Goal: Find specific page/section: Find specific page/section

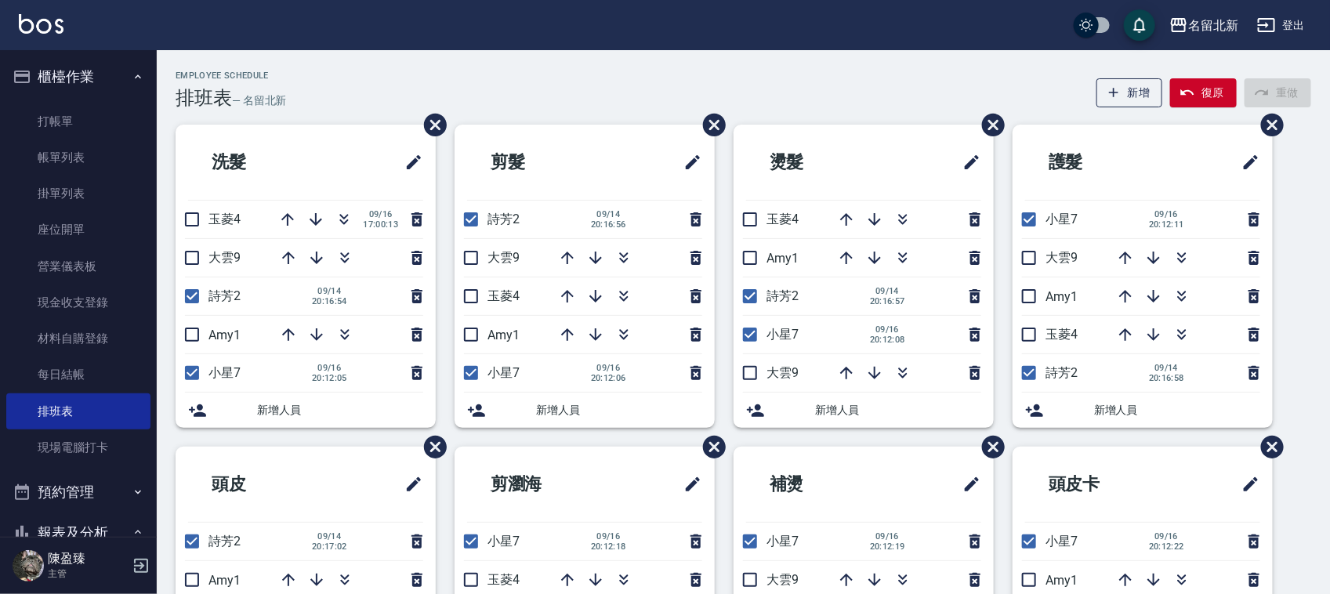
scroll to position [151, 0]
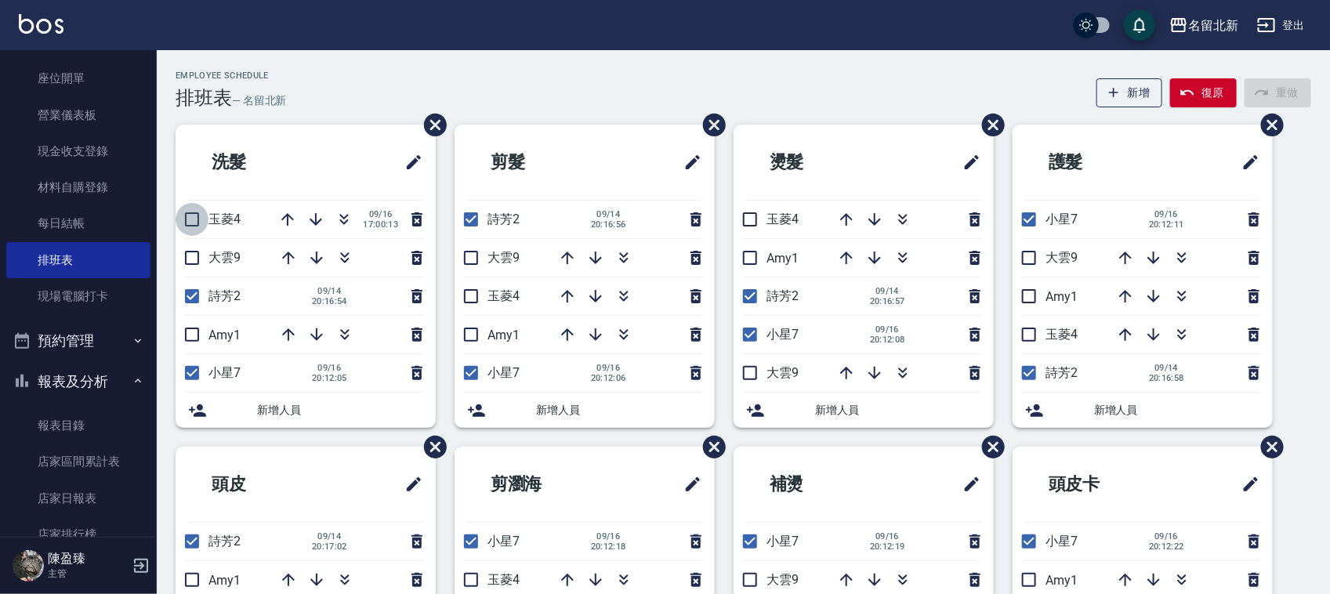
click at [197, 214] on input "checkbox" at bounding box center [192, 219] width 33 height 33
checkbox input "true"
click at [473, 298] on input "checkbox" at bounding box center [471, 296] width 33 height 33
checkbox input "true"
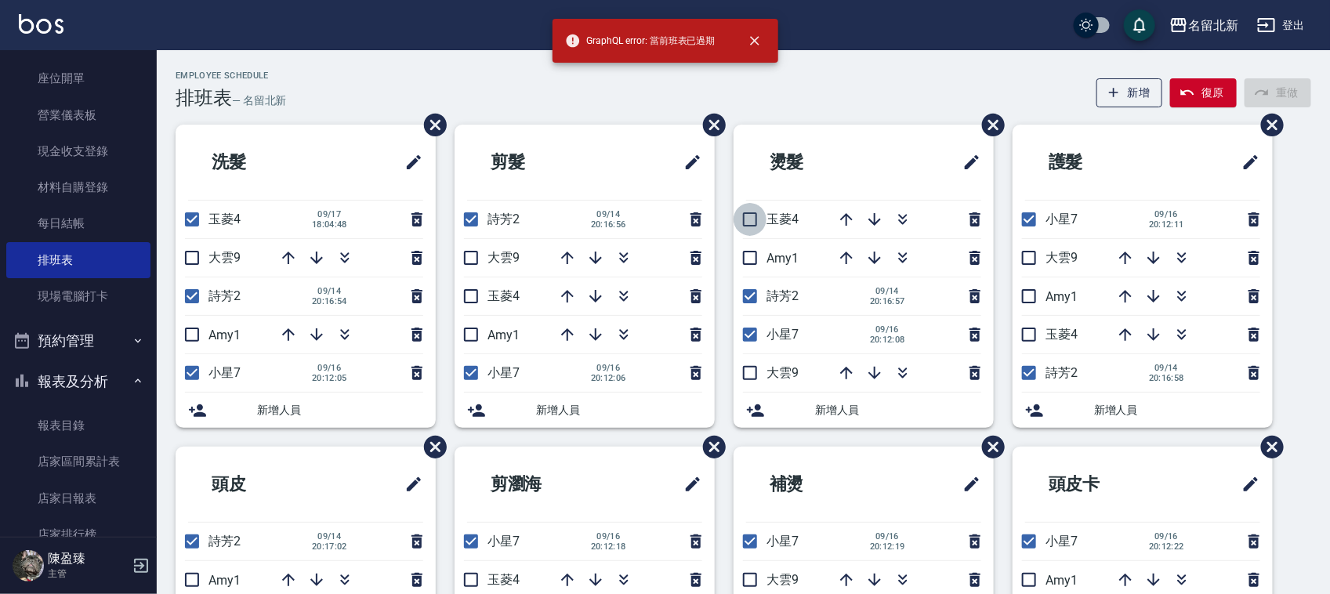
click at [754, 221] on input "checkbox" at bounding box center [750, 219] width 33 height 33
checkbox input "true"
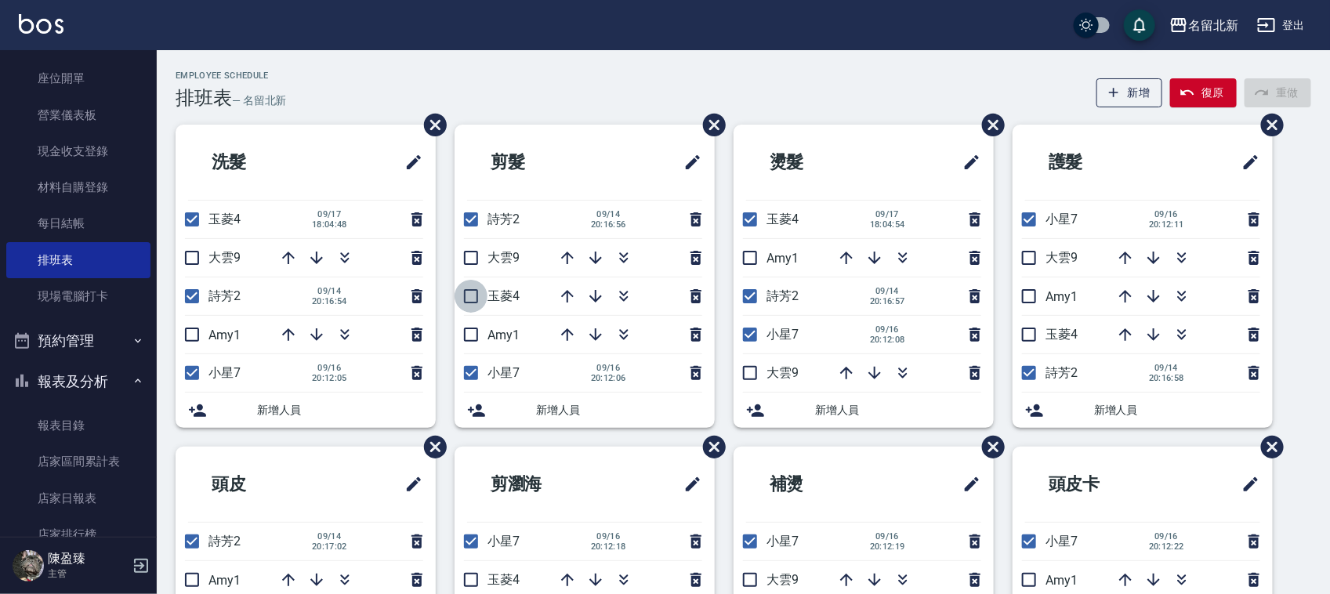
click at [466, 299] on input "checkbox" at bounding box center [471, 296] width 33 height 33
checkbox input "true"
click at [287, 252] on icon "button" at bounding box center [288, 257] width 19 height 19
click at [466, 298] on input "checkbox" at bounding box center [471, 296] width 33 height 33
checkbox input "true"
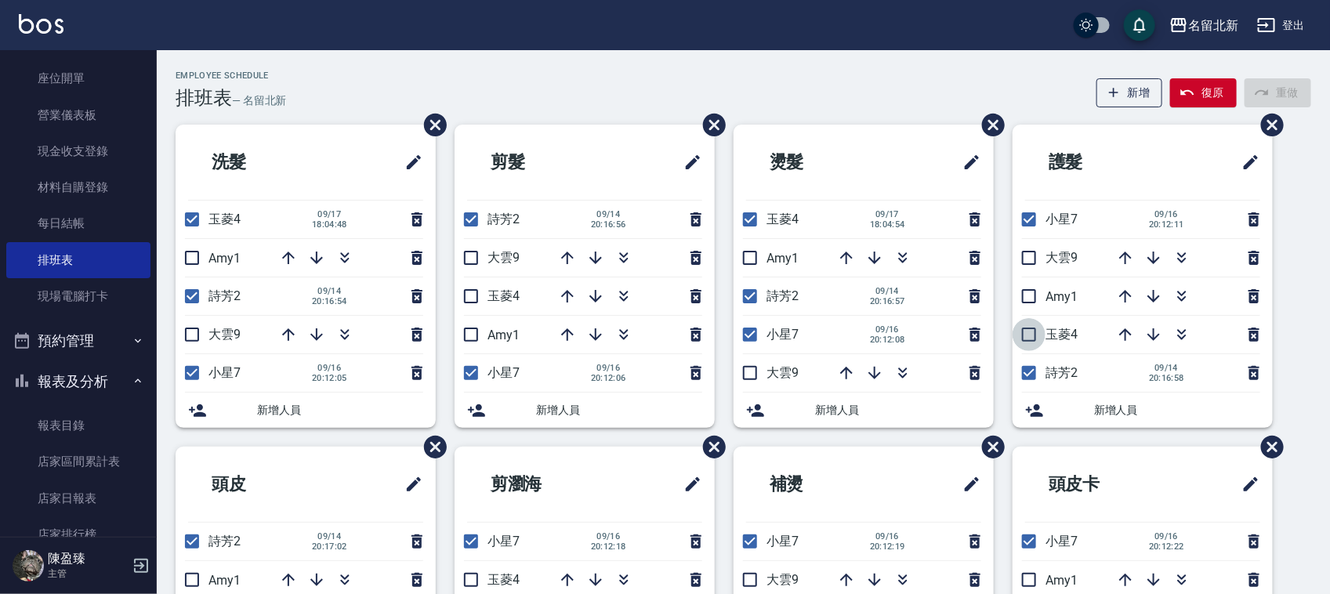
click at [1025, 339] on input "checkbox" at bounding box center [1029, 334] width 33 height 33
checkbox input "true"
click at [476, 292] on input "checkbox" at bounding box center [471, 296] width 33 height 33
checkbox input "true"
click at [469, 311] on input "checkbox" at bounding box center [471, 296] width 33 height 33
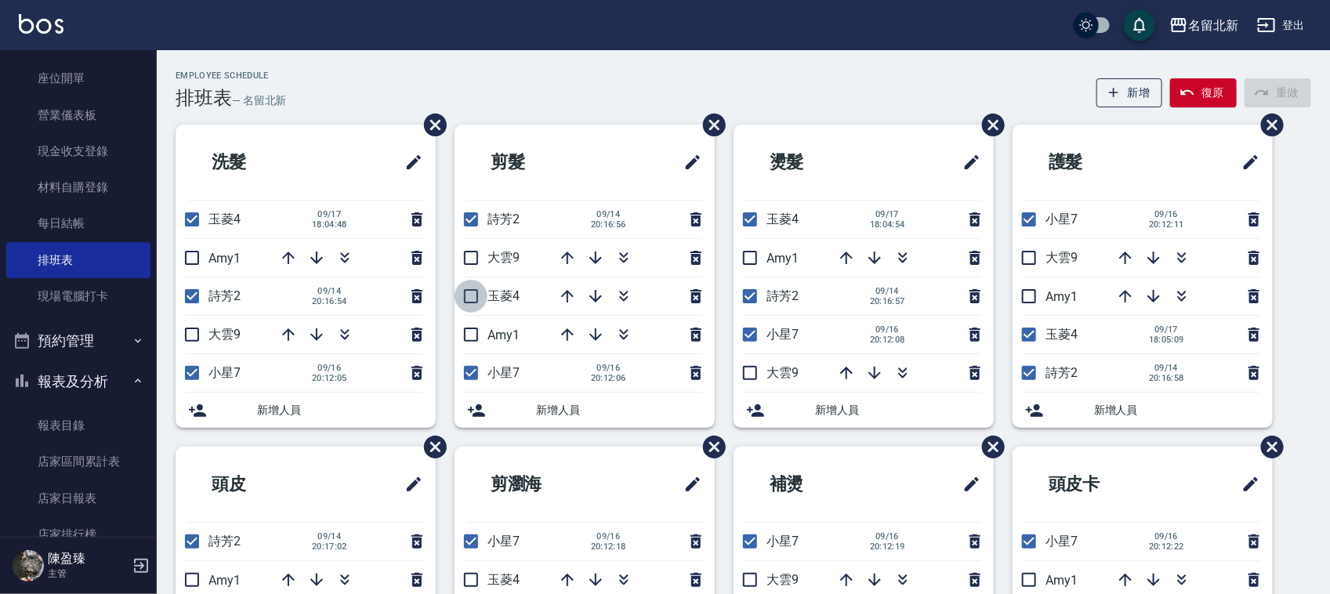
checkbox input "true"
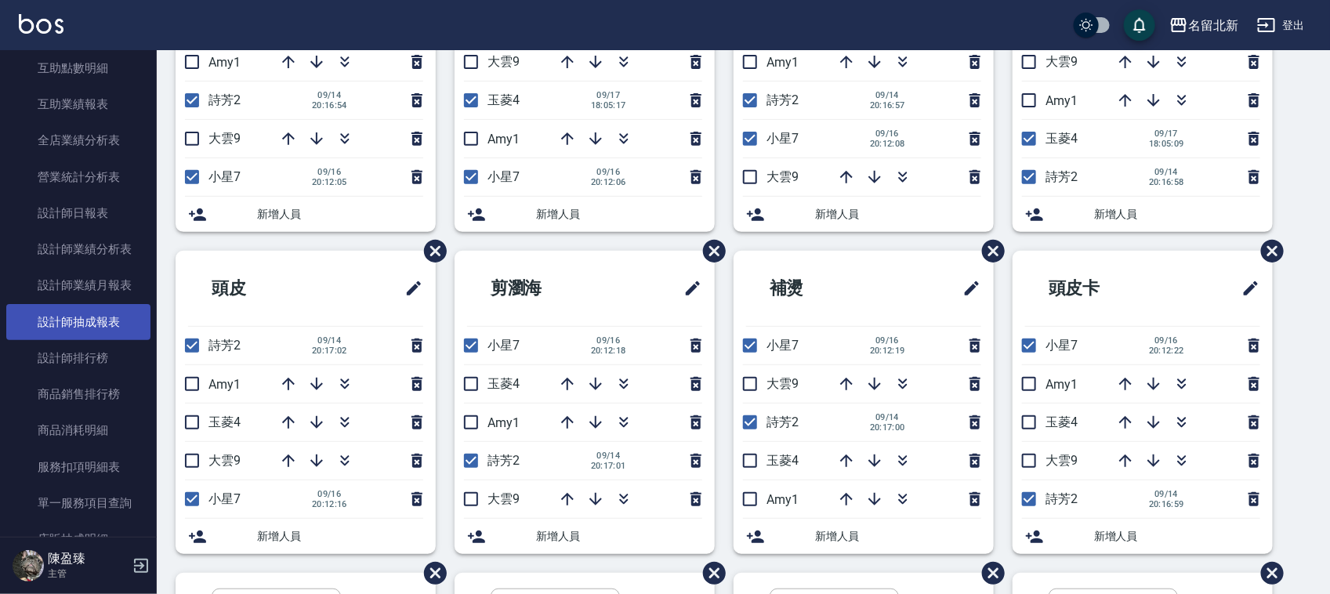
scroll to position [641, 0]
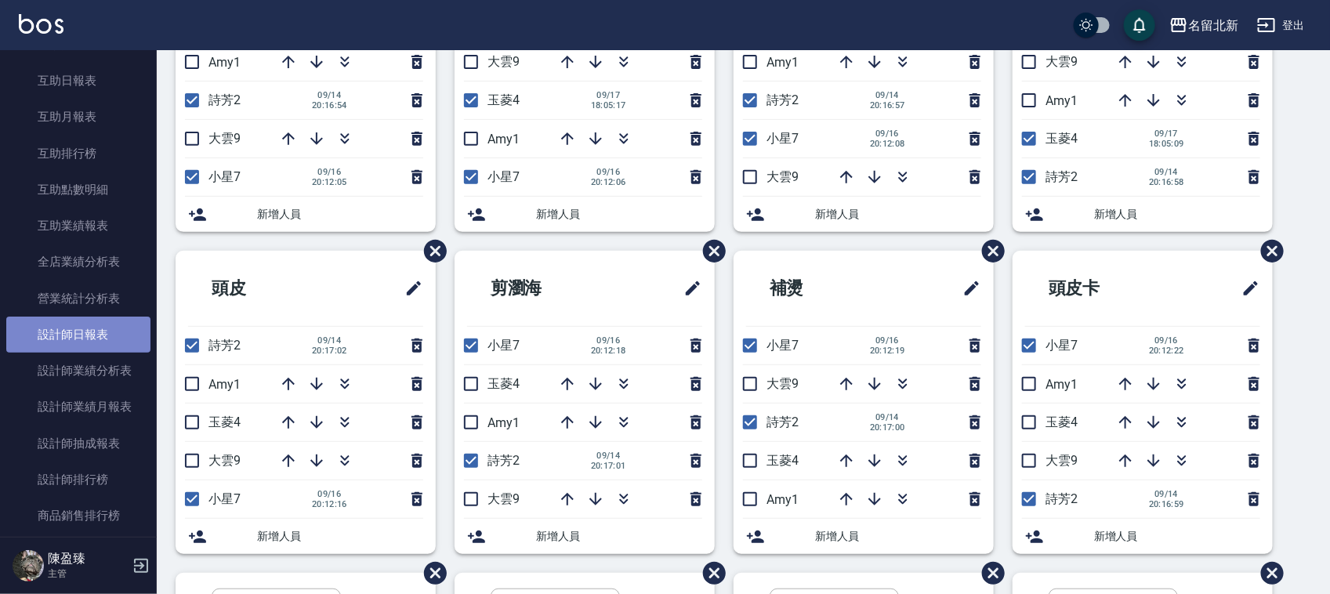
click at [100, 335] on link "設計師日報表" at bounding box center [78, 335] width 144 height 36
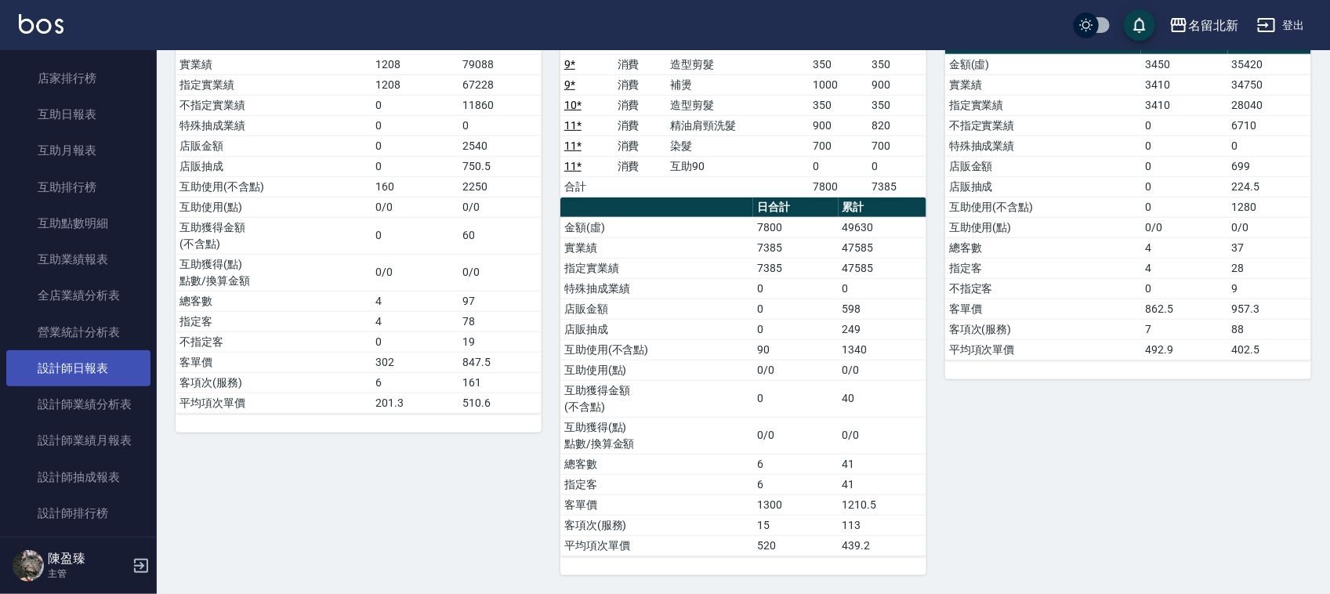
scroll to position [641, 0]
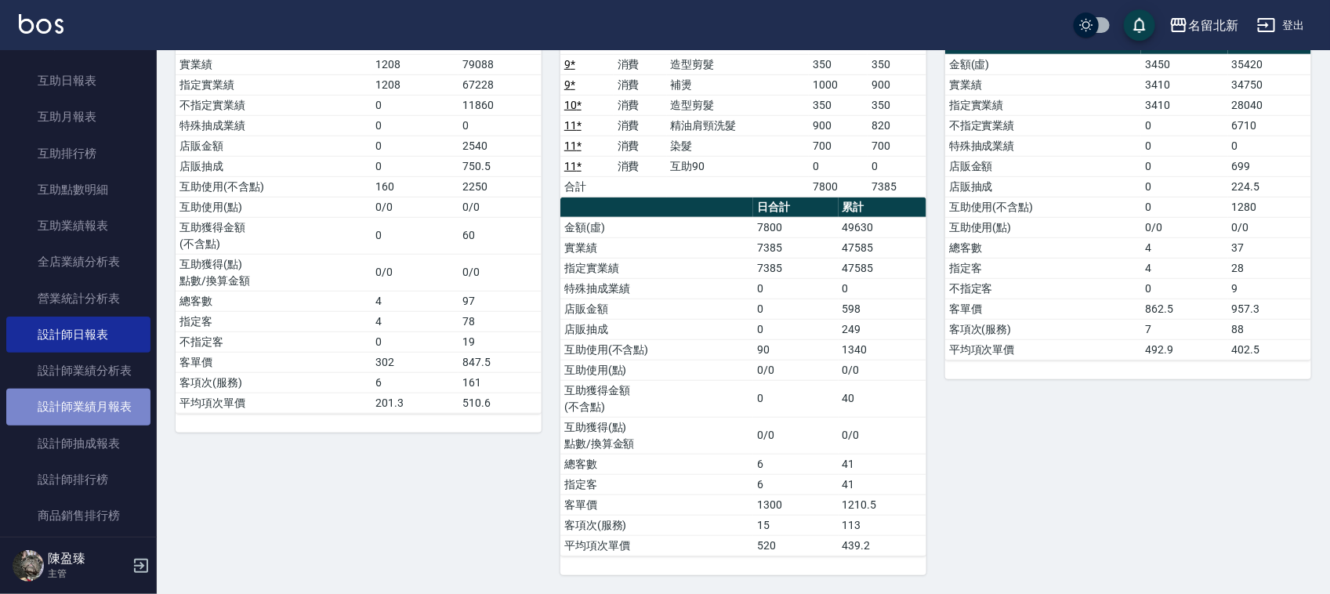
click at [135, 401] on link "設計師業績月報表" at bounding box center [78, 407] width 144 height 36
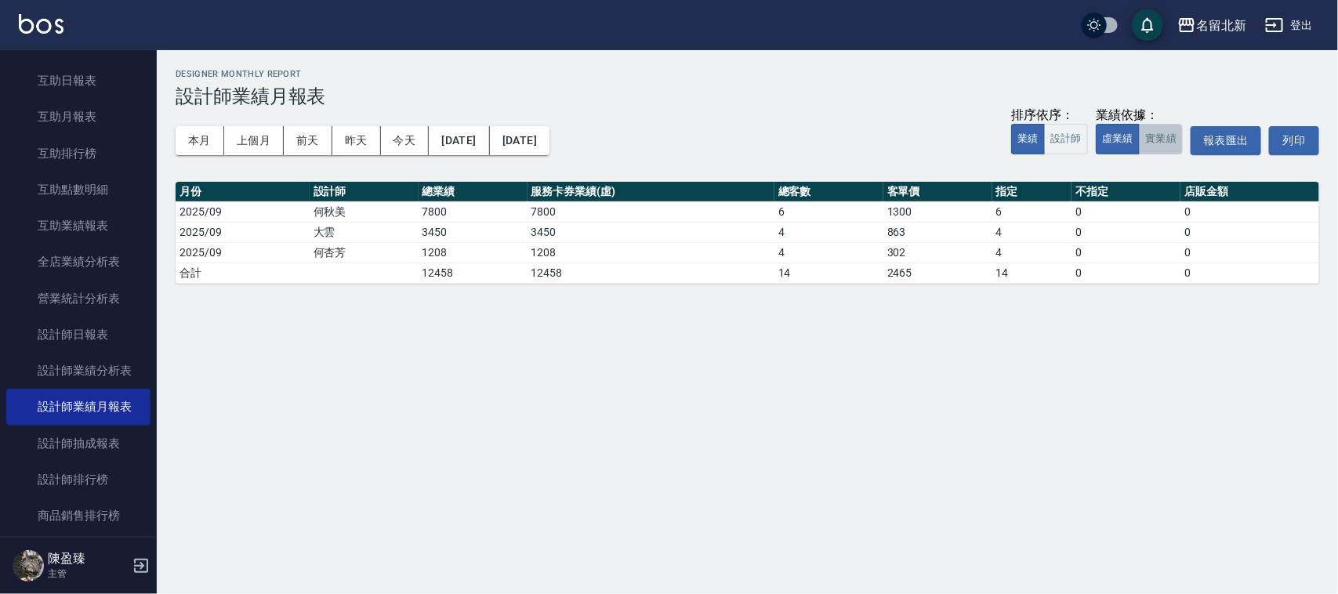
click at [1157, 147] on button "實業績" at bounding box center [1161, 139] width 44 height 31
click at [202, 140] on button "本月" at bounding box center [200, 140] width 49 height 29
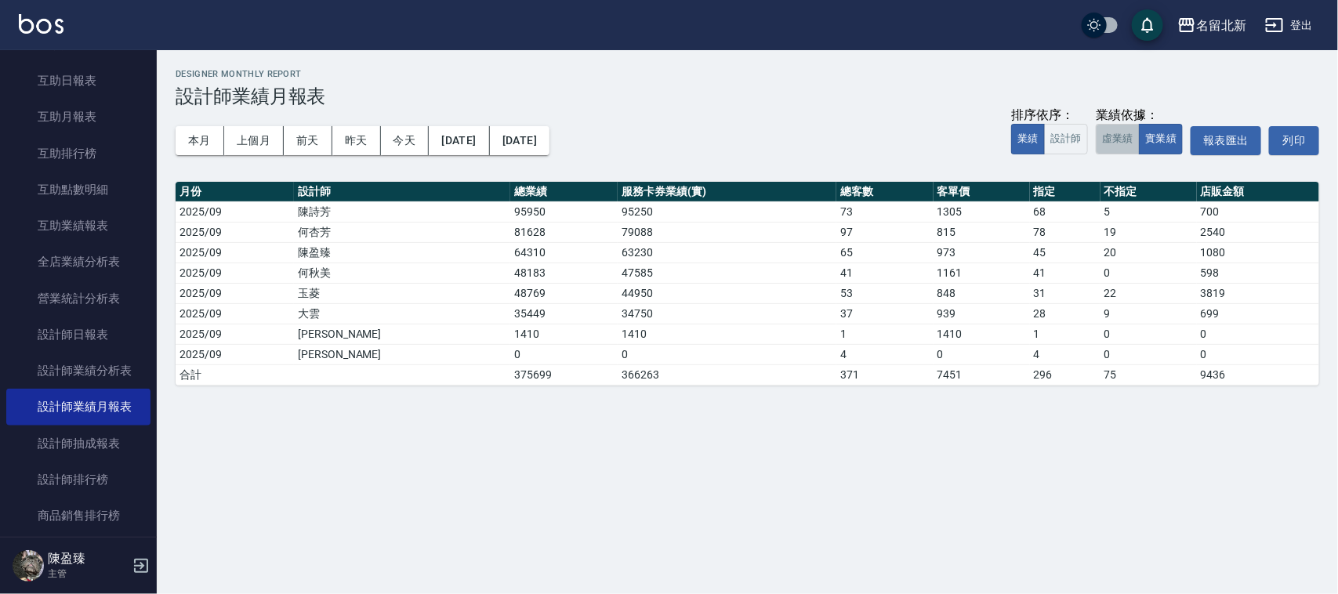
click at [1118, 141] on button "虛業績" at bounding box center [1118, 139] width 44 height 31
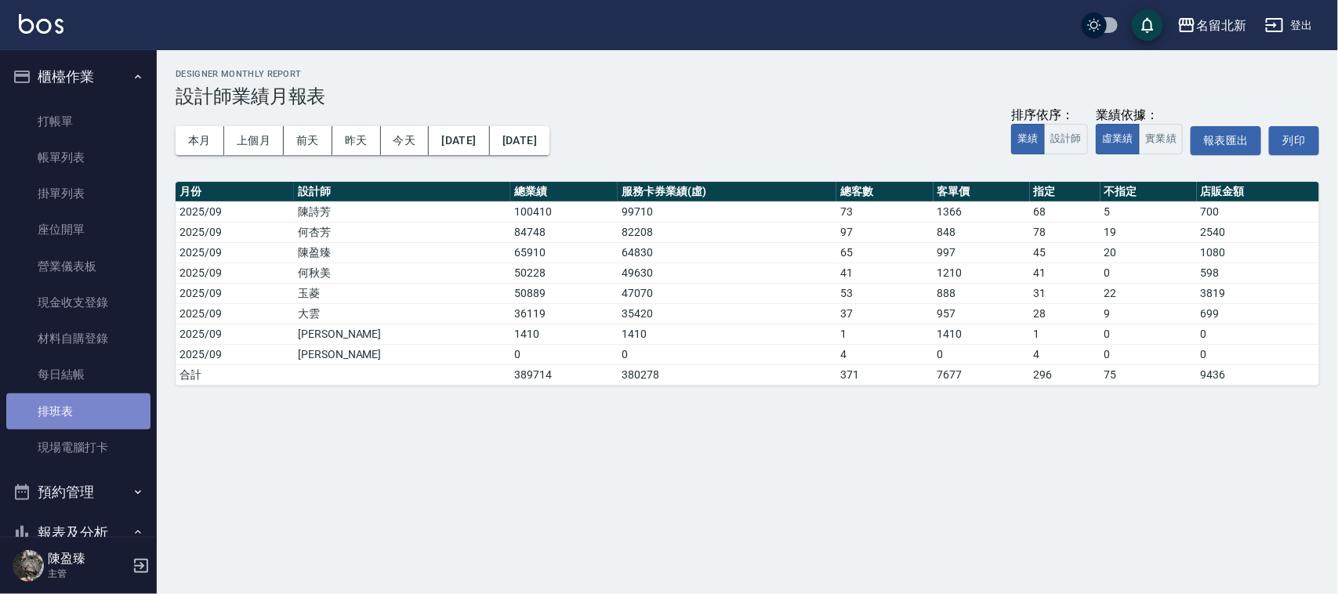
click at [107, 410] on link "排班表" at bounding box center [78, 411] width 144 height 36
